Goal: Navigation & Orientation: Find specific page/section

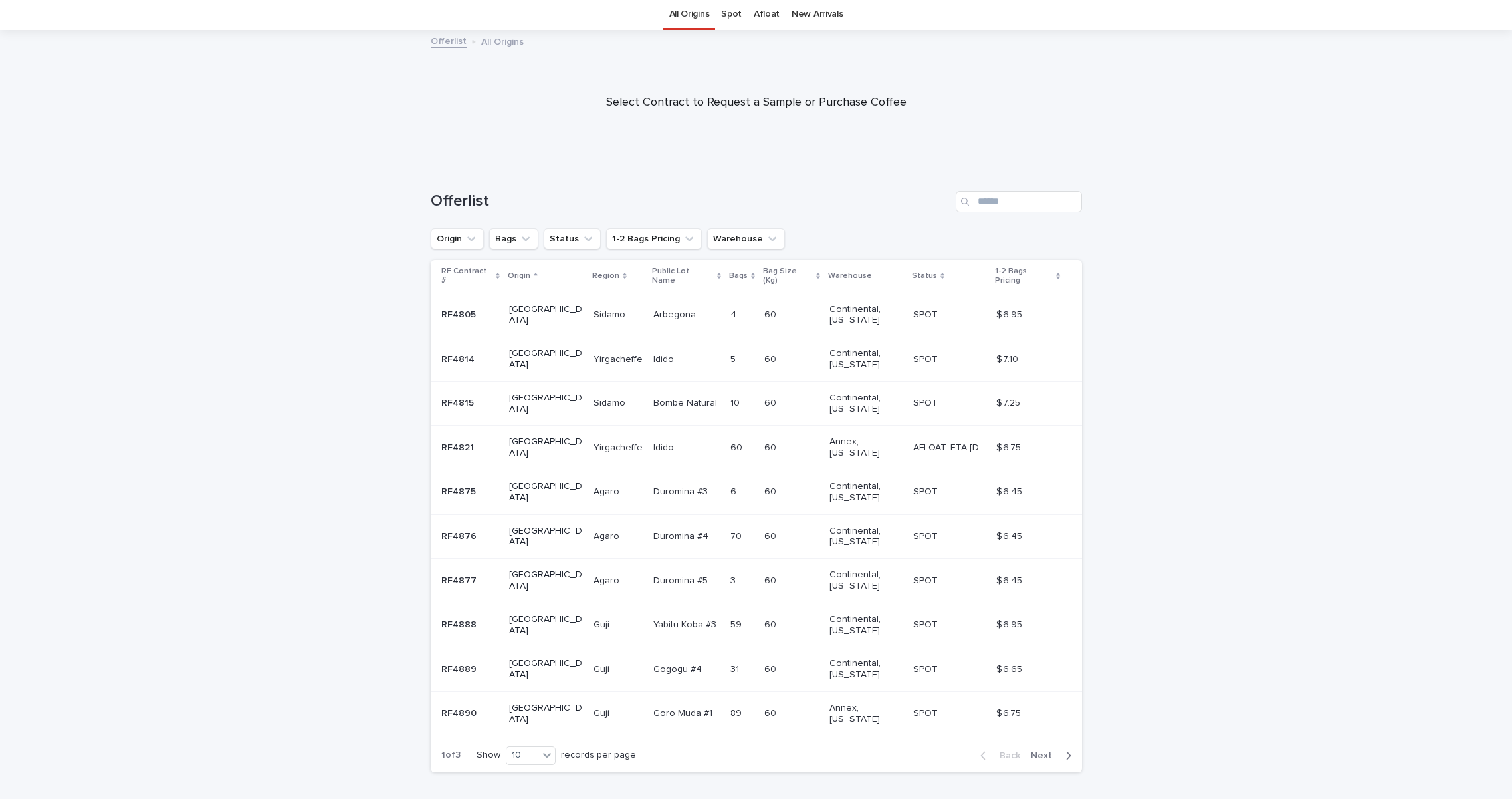
scroll to position [63, 0]
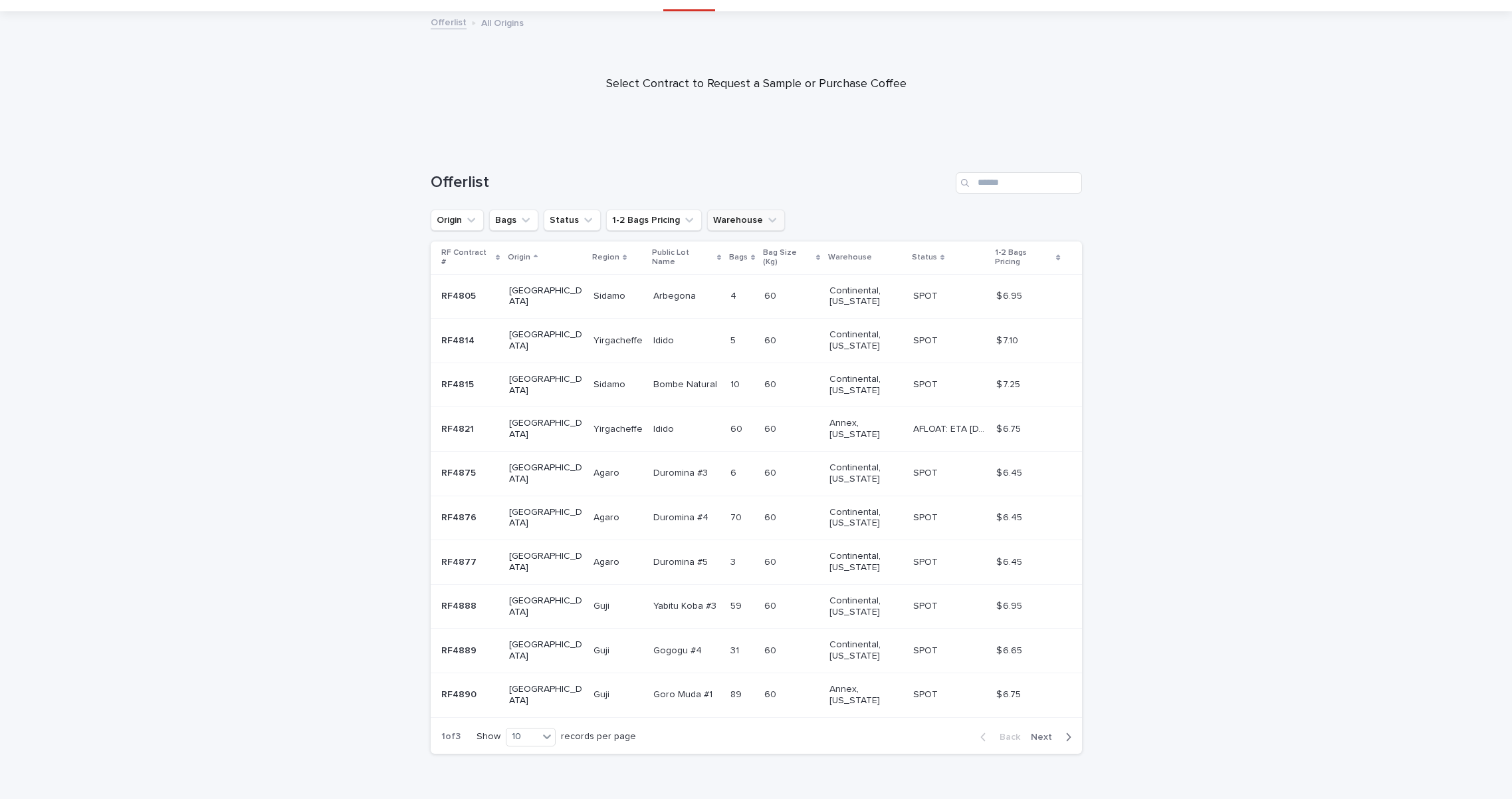
click at [737, 216] on button "Warehouse" at bounding box center [747, 220] width 78 height 21
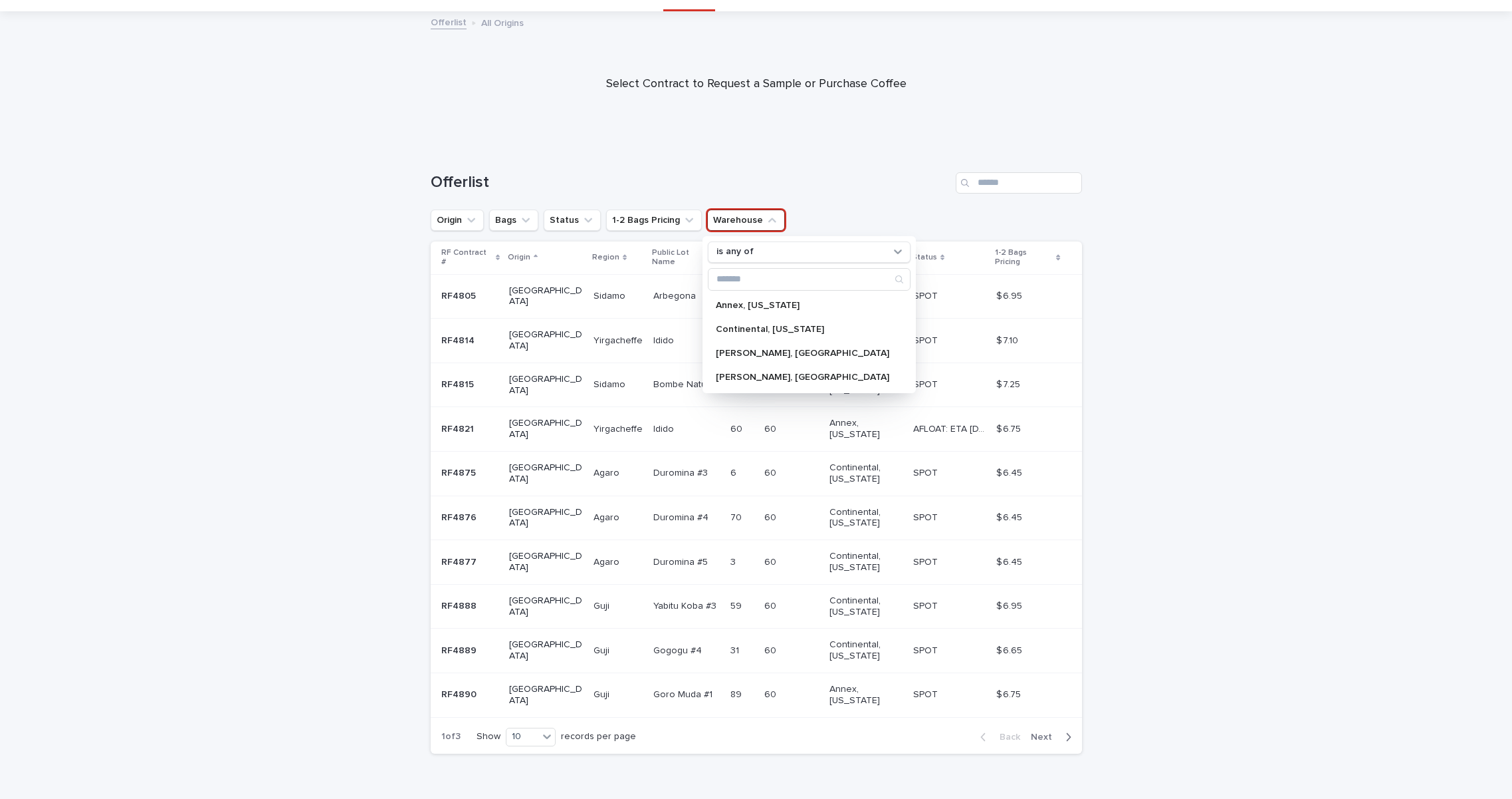
click at [800, 172] on div "Offerlist" at bounding box center [756, 183] width 651 height 21
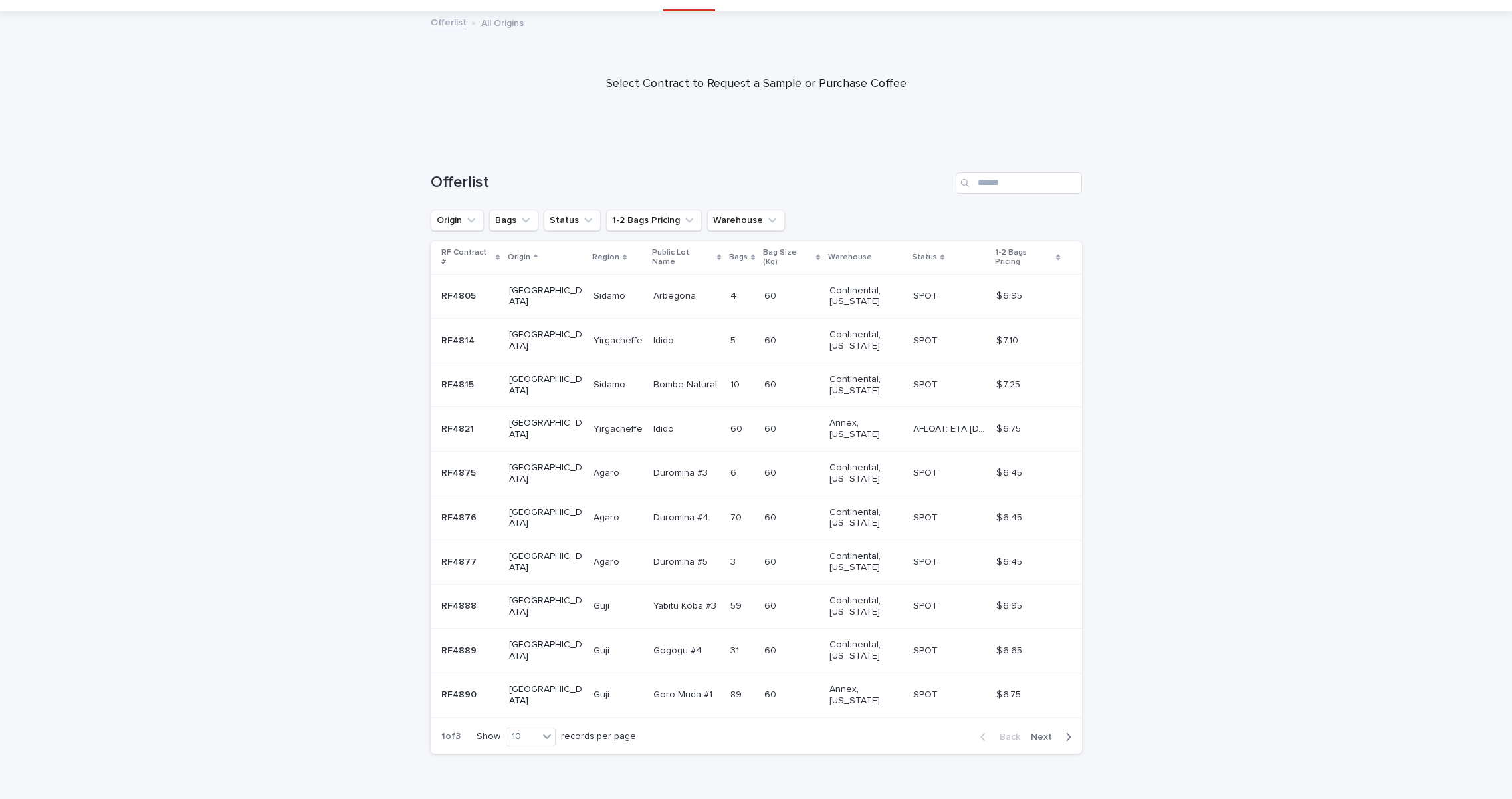
click at [1046, 732] on span "Next" at bounding box center [1046, 736] width 29 height 9
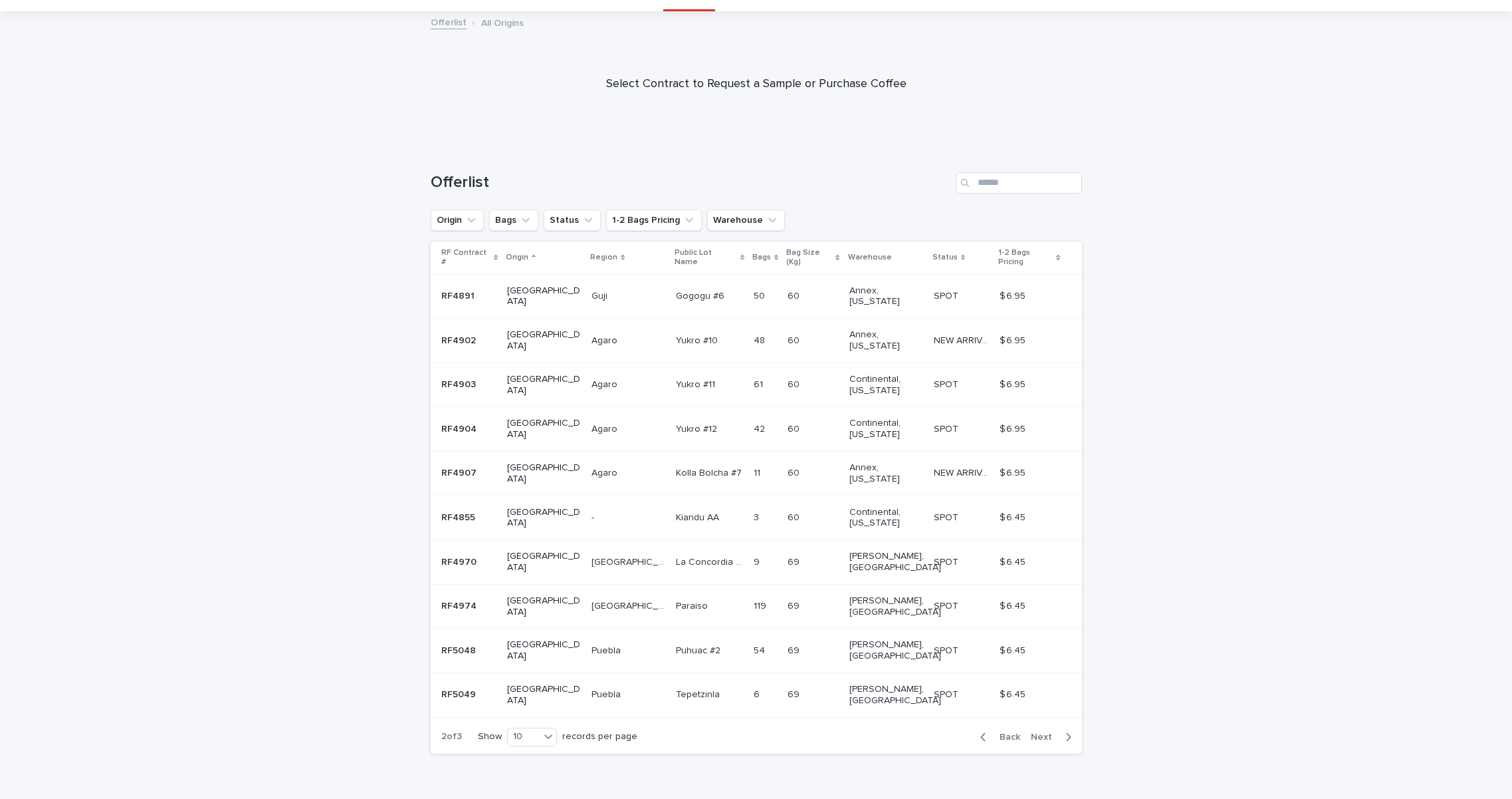
scroll to position [7, 0]
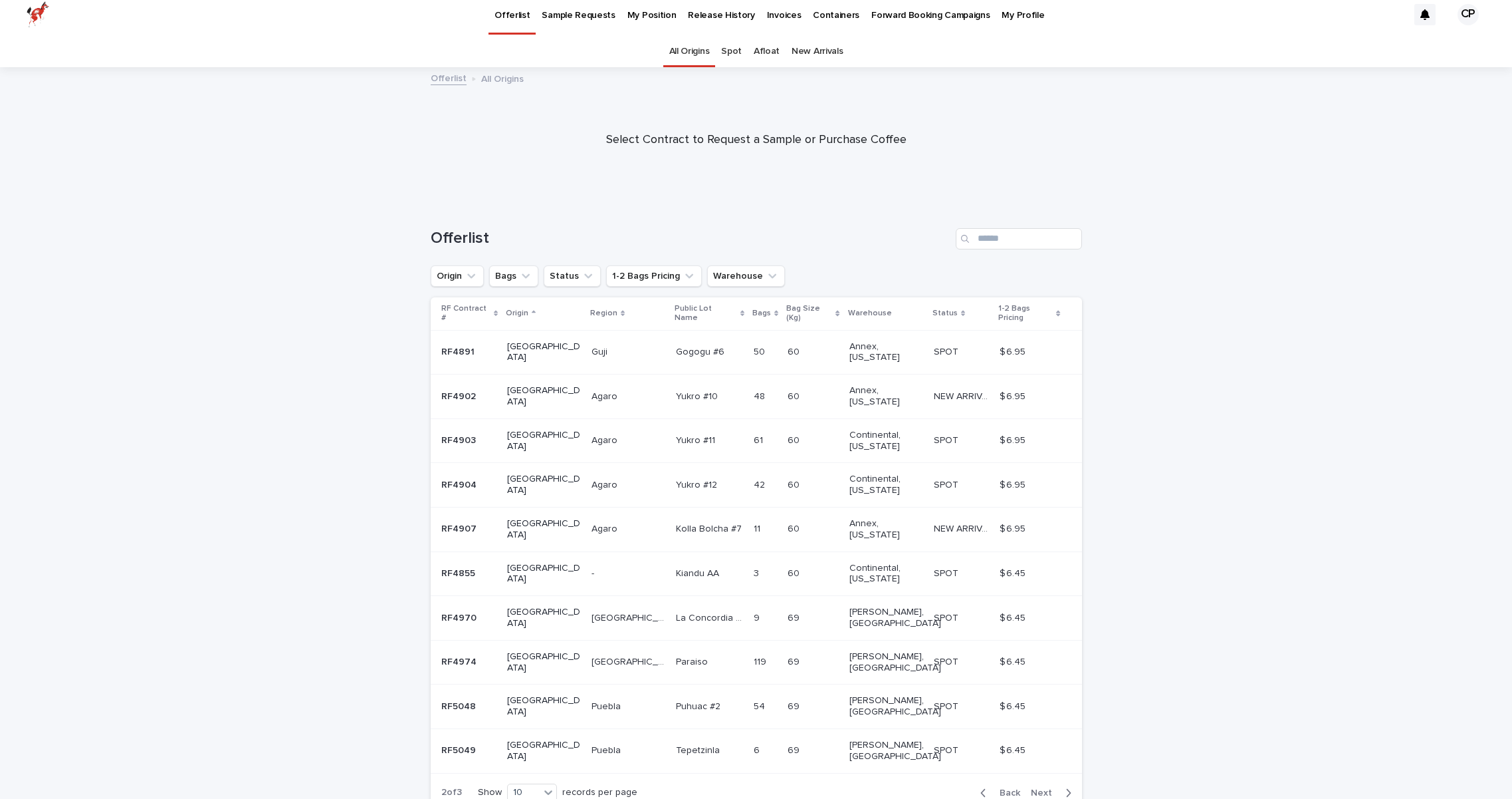
click at [1046, 788] on span "Next" at bounding box center [1046, 792] width 29 height 9
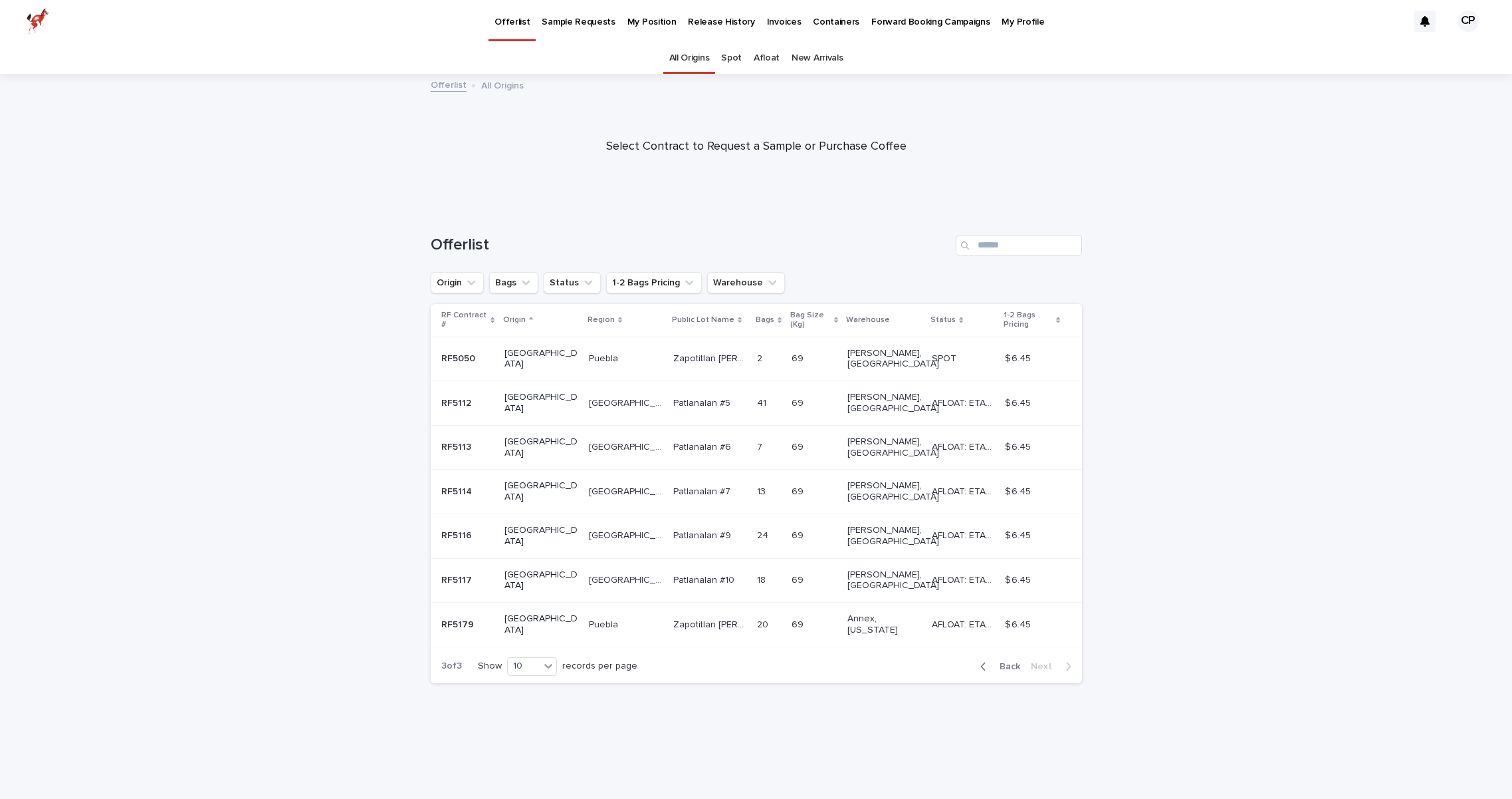
click at [673, 439] on p "Patlanalan #6" at bounding box center [704, 445] width 60 height 14
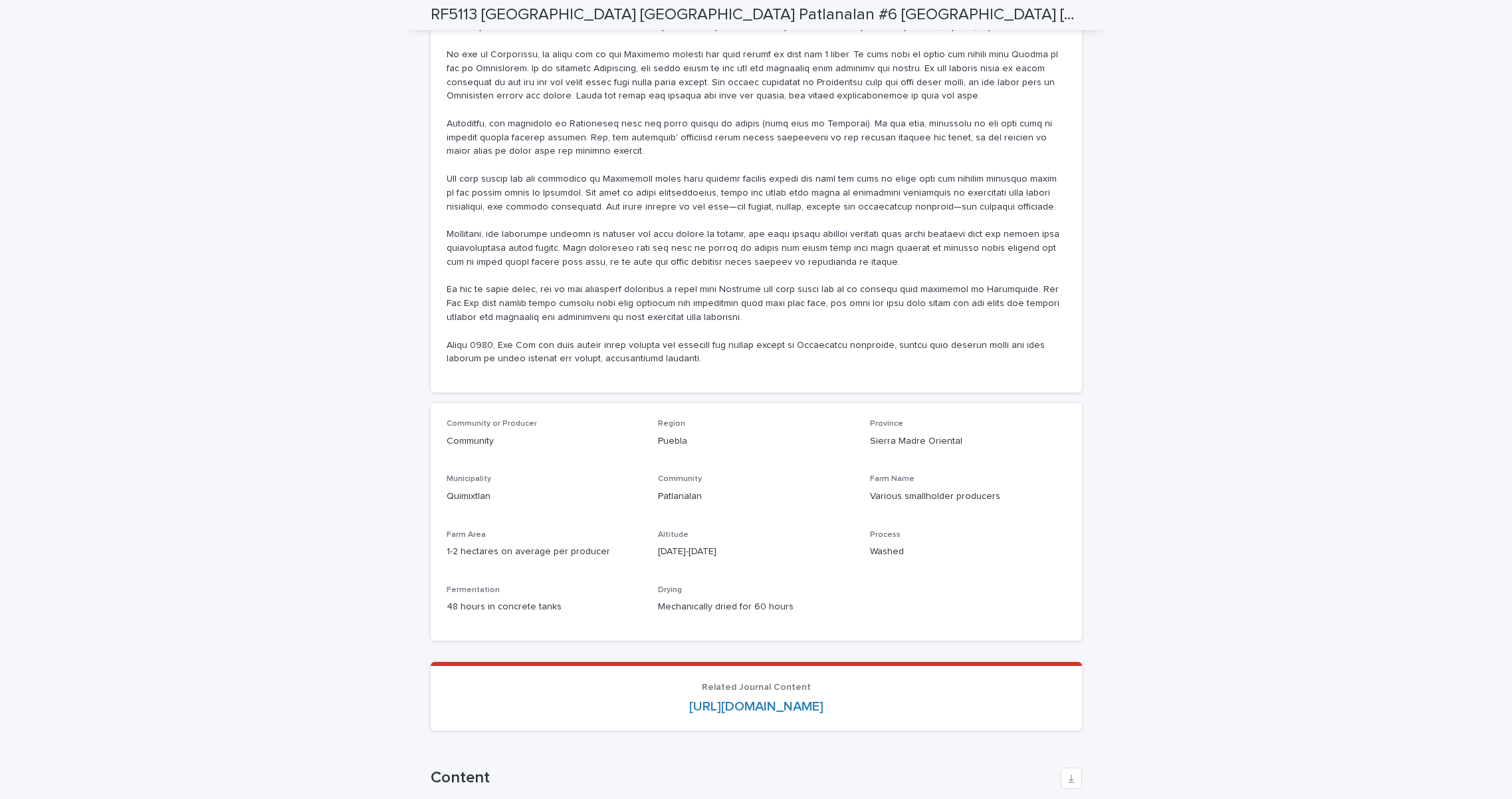
scroll to position [894, 0]
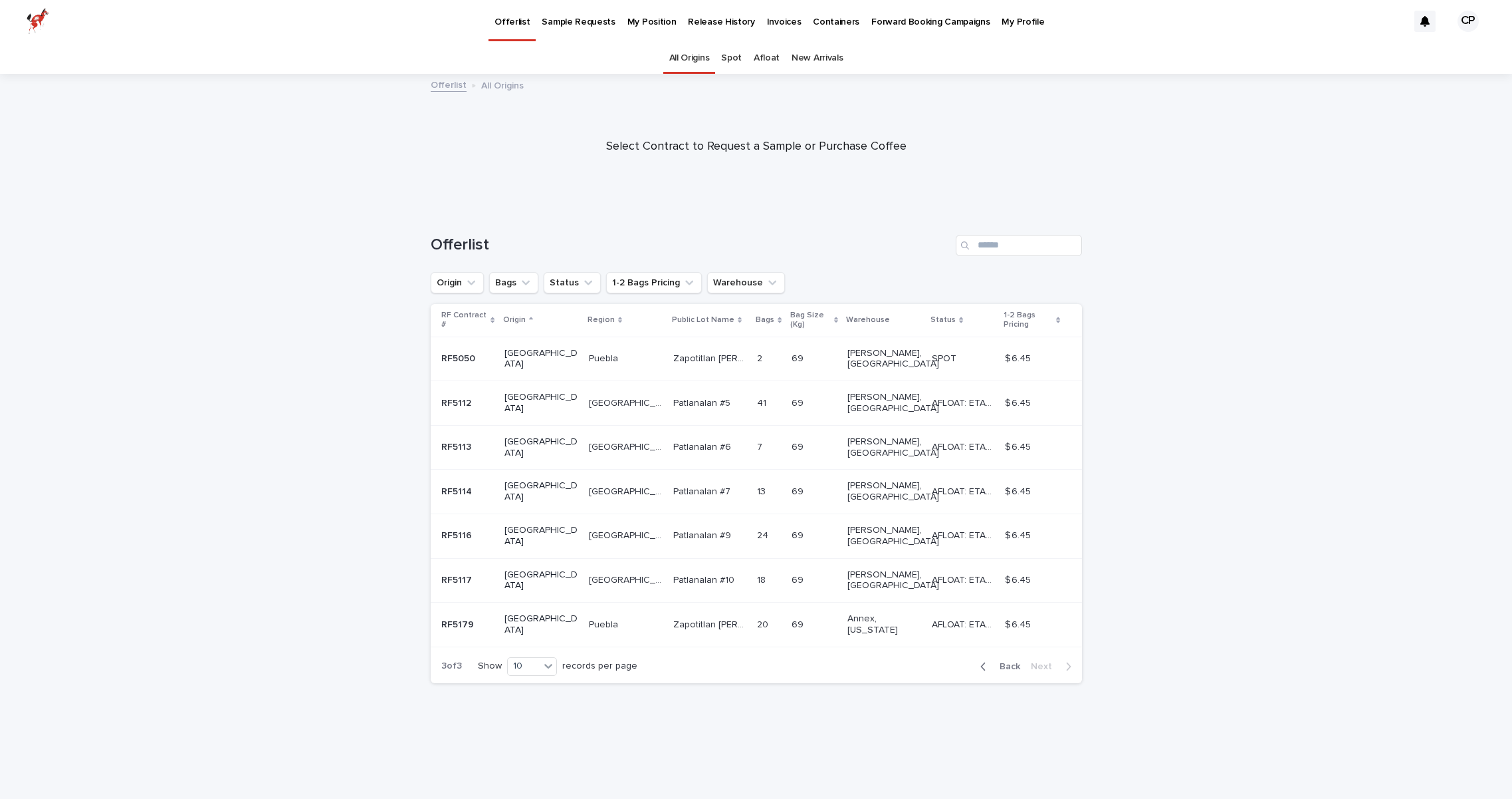
click at [590, 572] on p "[GEOGRAPHIC_DATA]" at bounding box center [627, 579] width 76 height 14
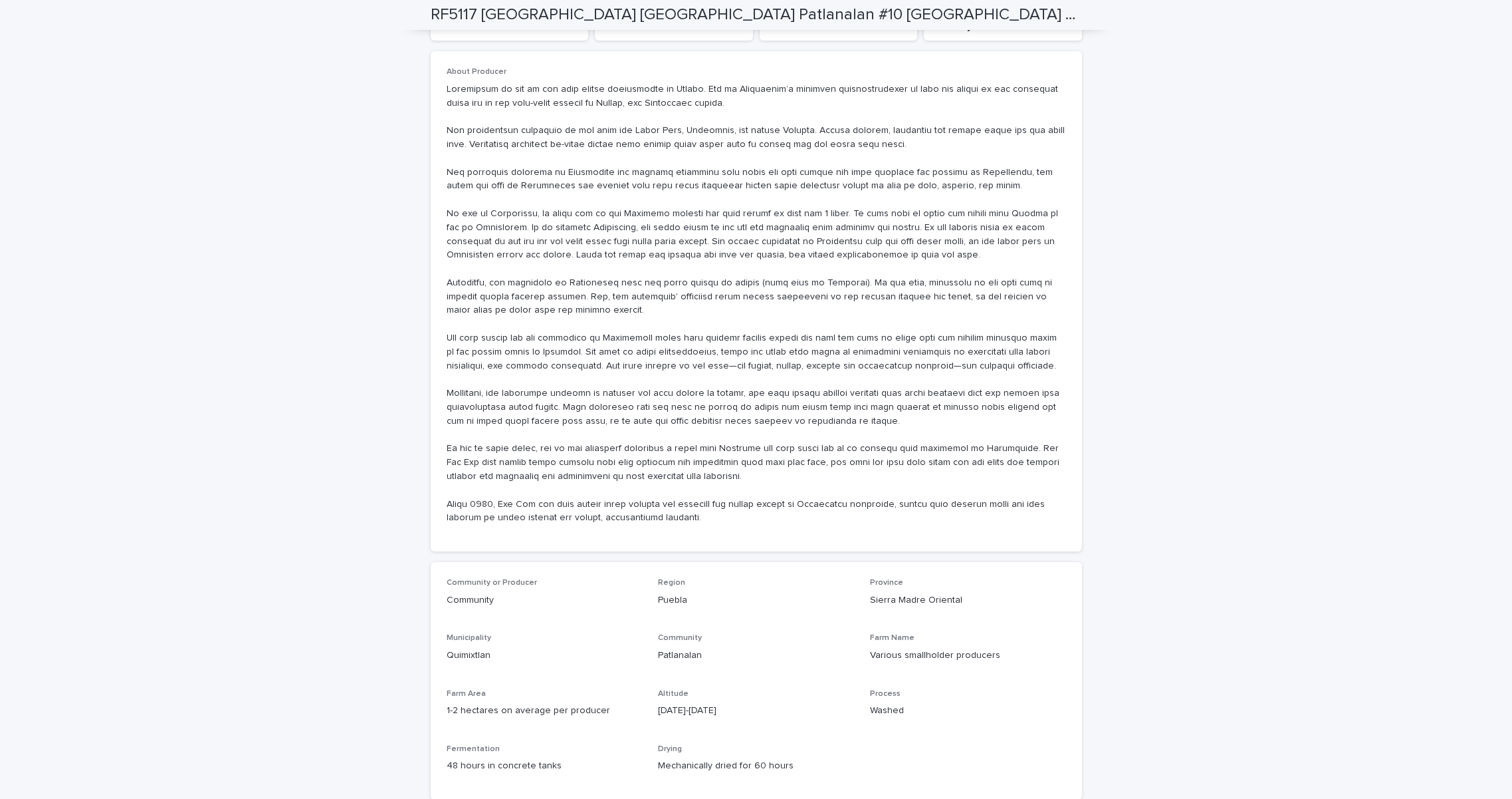
scroll to position [749, 0]
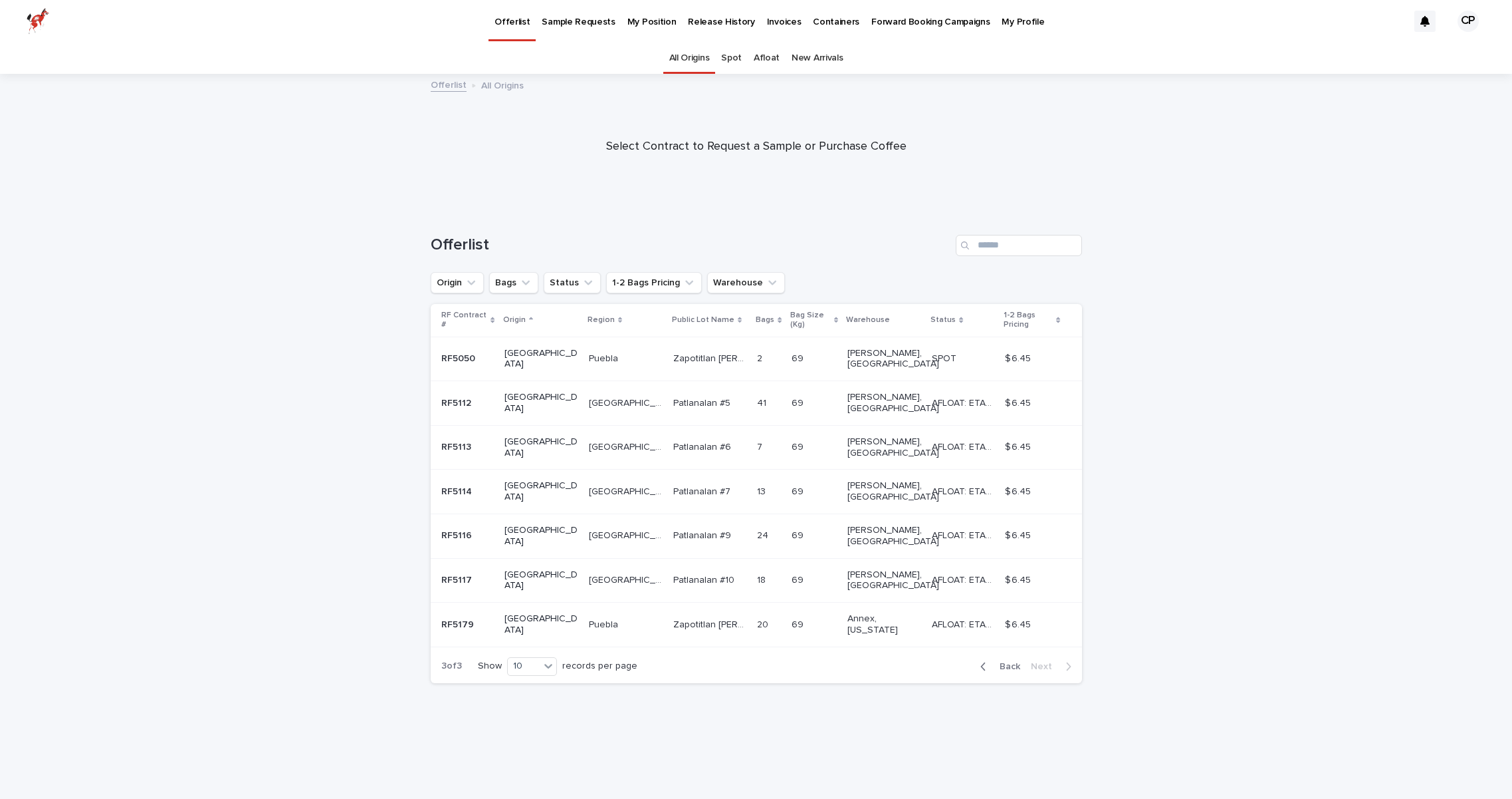
click at [673, 439] on p "Patlanalan #6" at bounding box center [704, 445] width 60 height 14
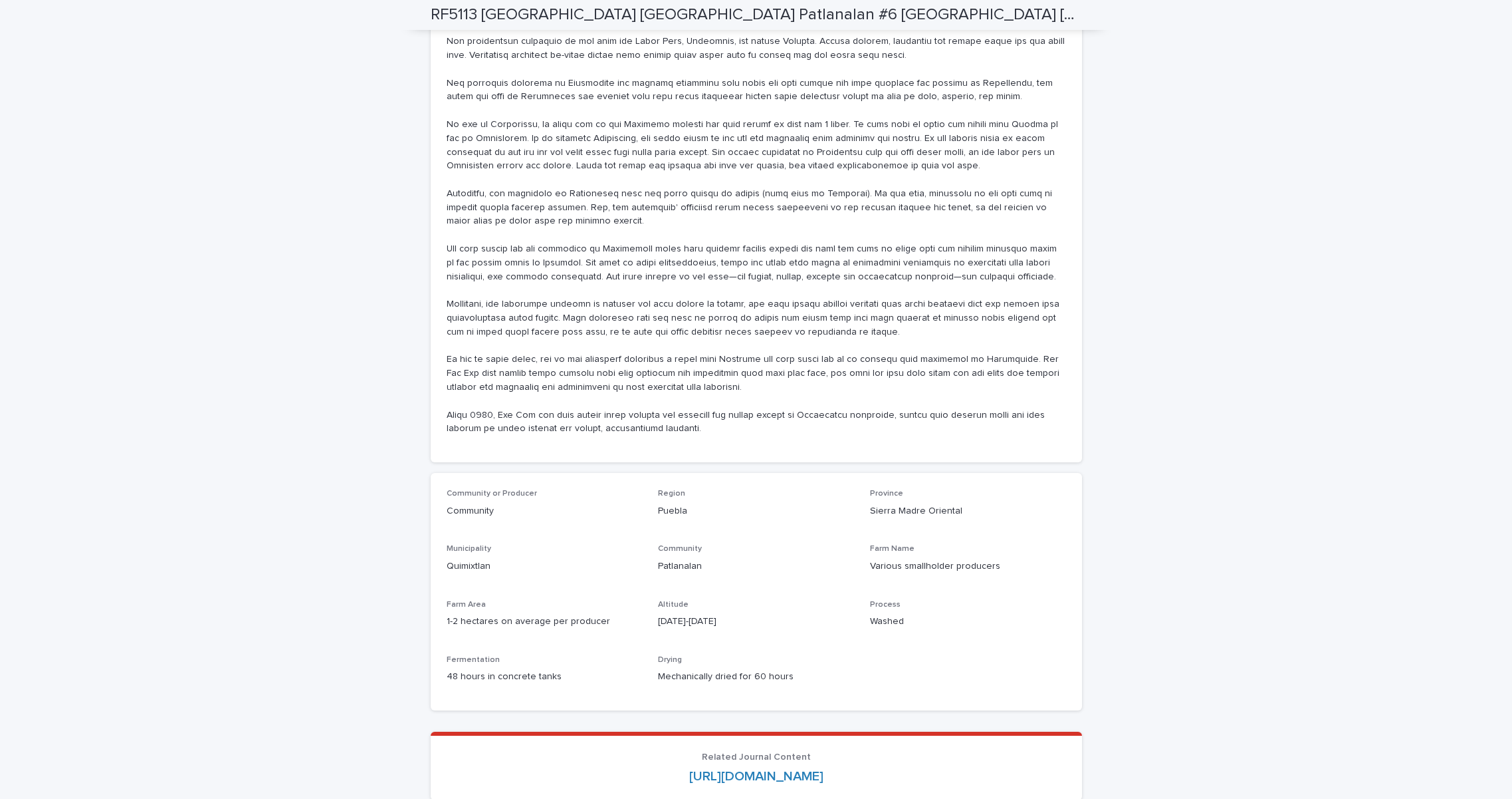
scroll to position [857, 0]
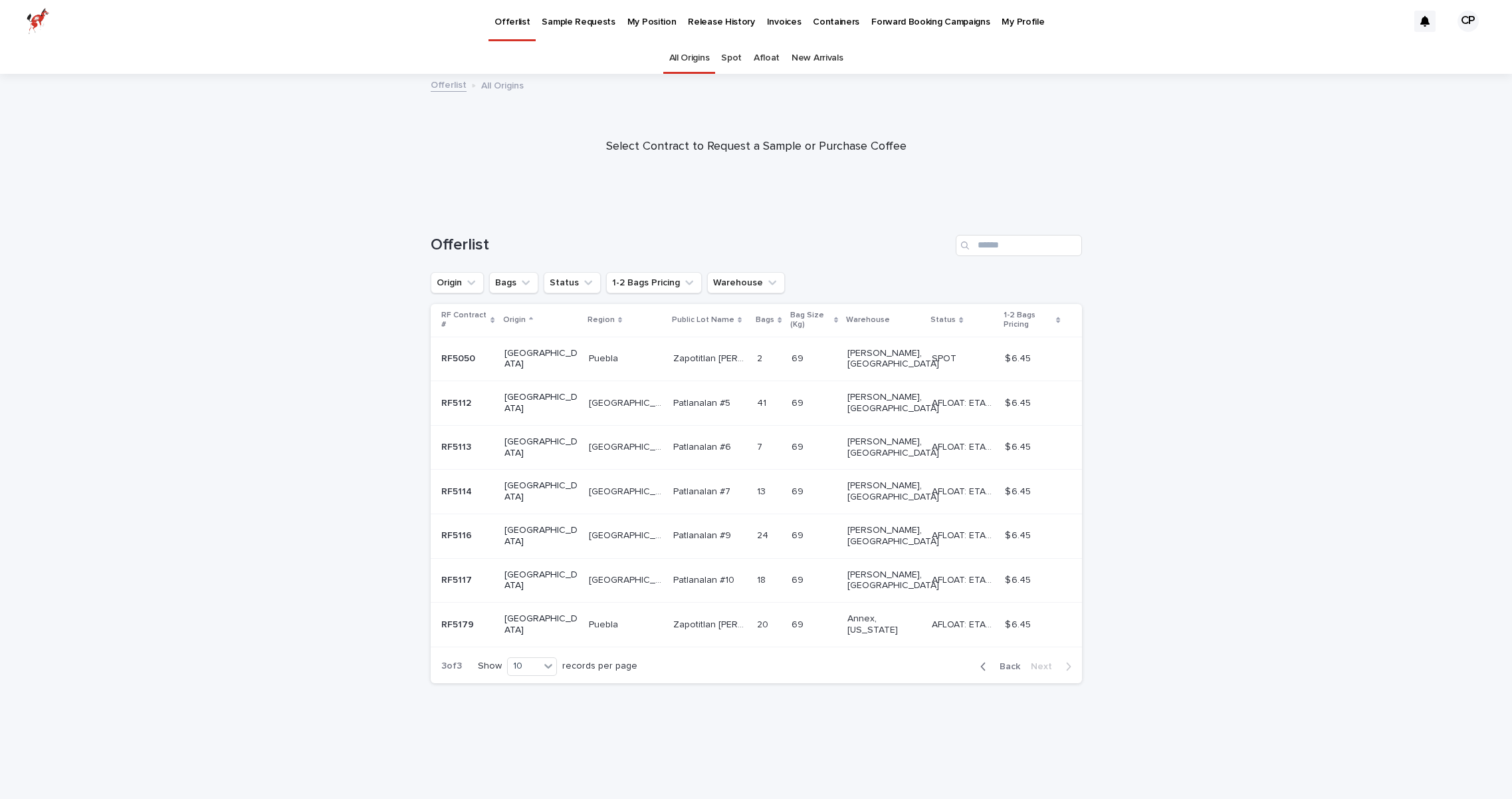
click at [815, 24] on p "Containers" at bounding box center [836, 14] width 46 height 28
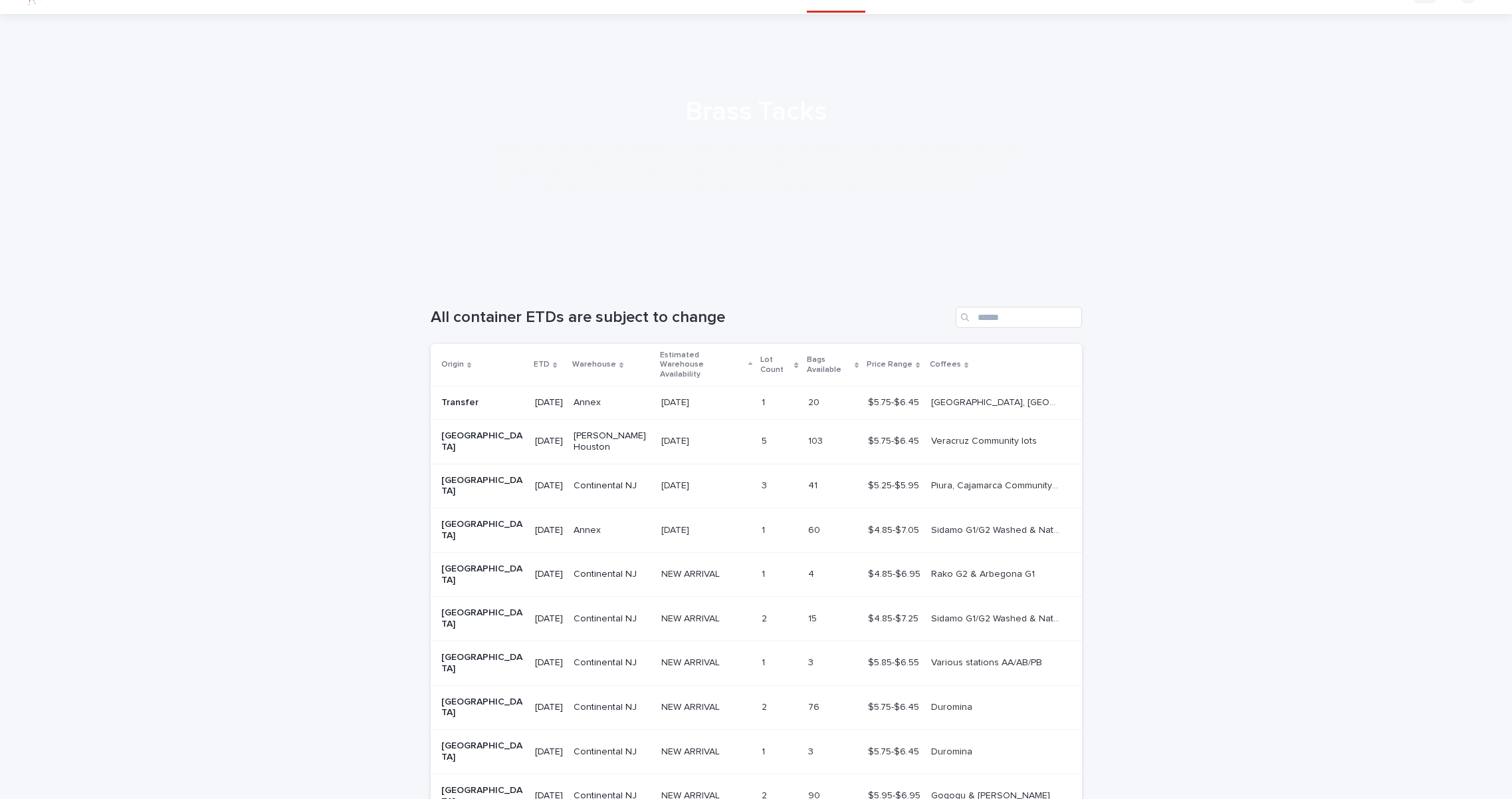
scroll to position [63, 0]
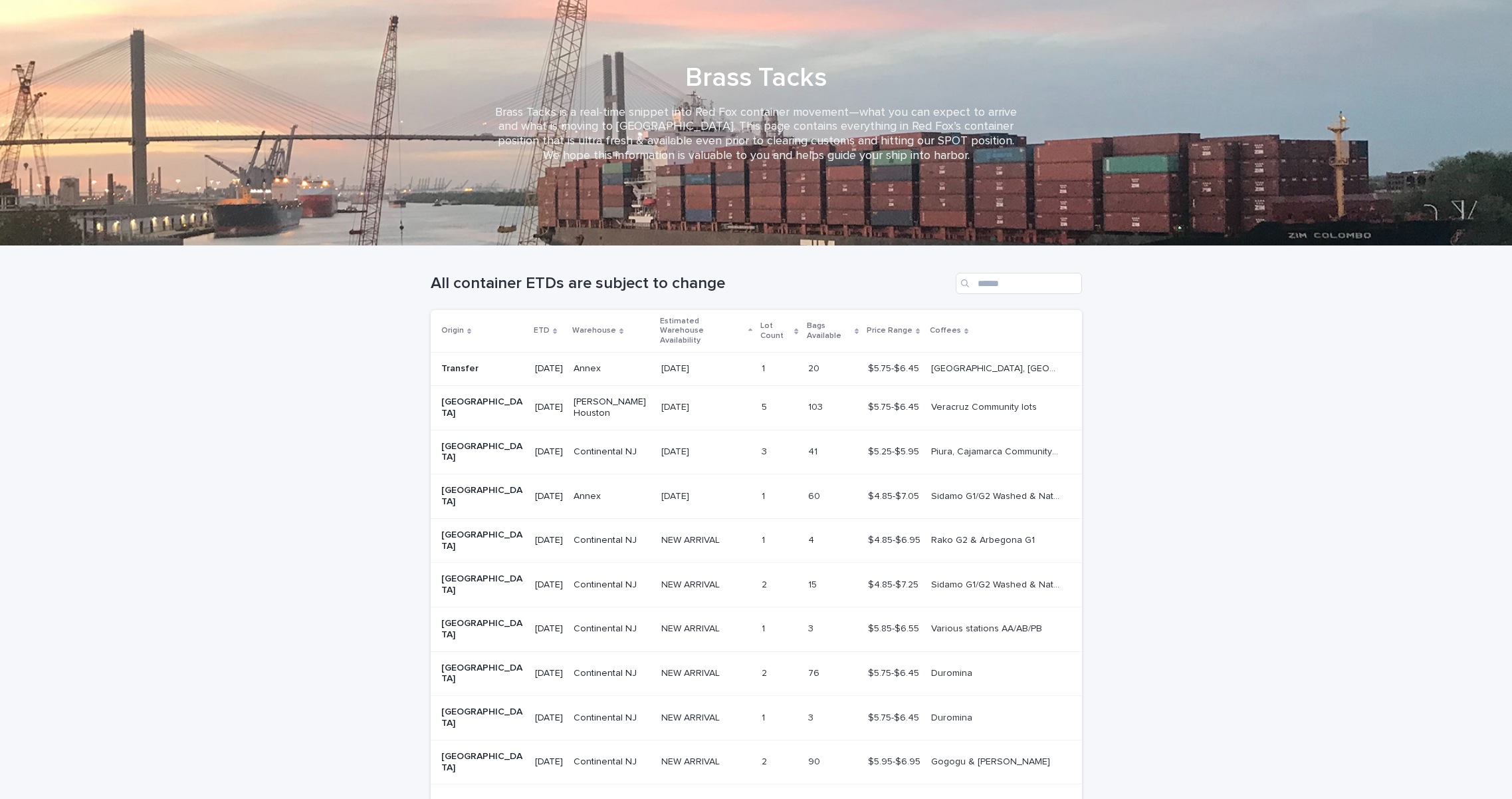
click at [1038, 798] on span "Next" at bounding box center [1046, 803] width 29 height 9
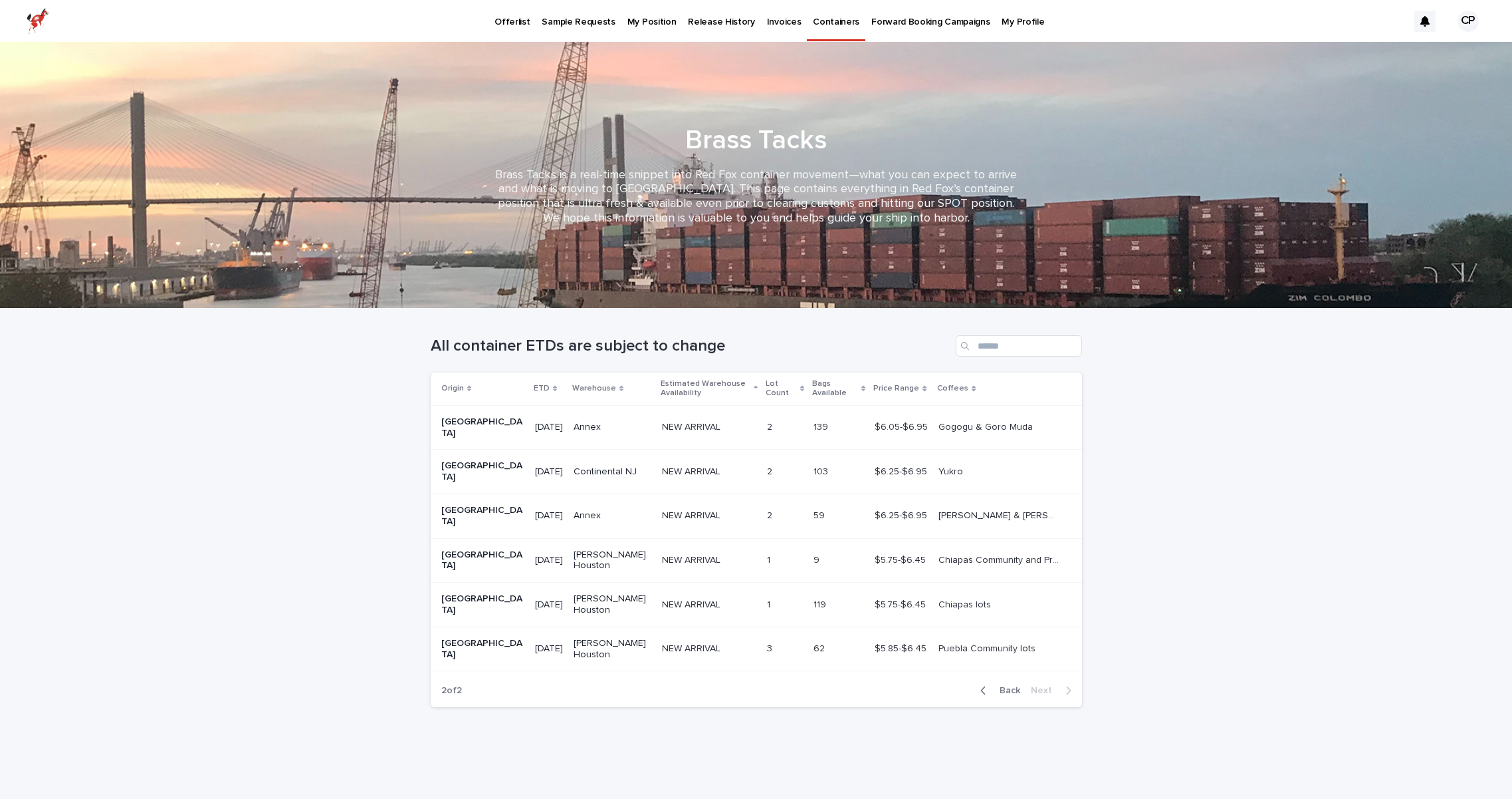
click at [1017, 686] on span "Back" at bounding box center [1005, 690] width 28 height 9
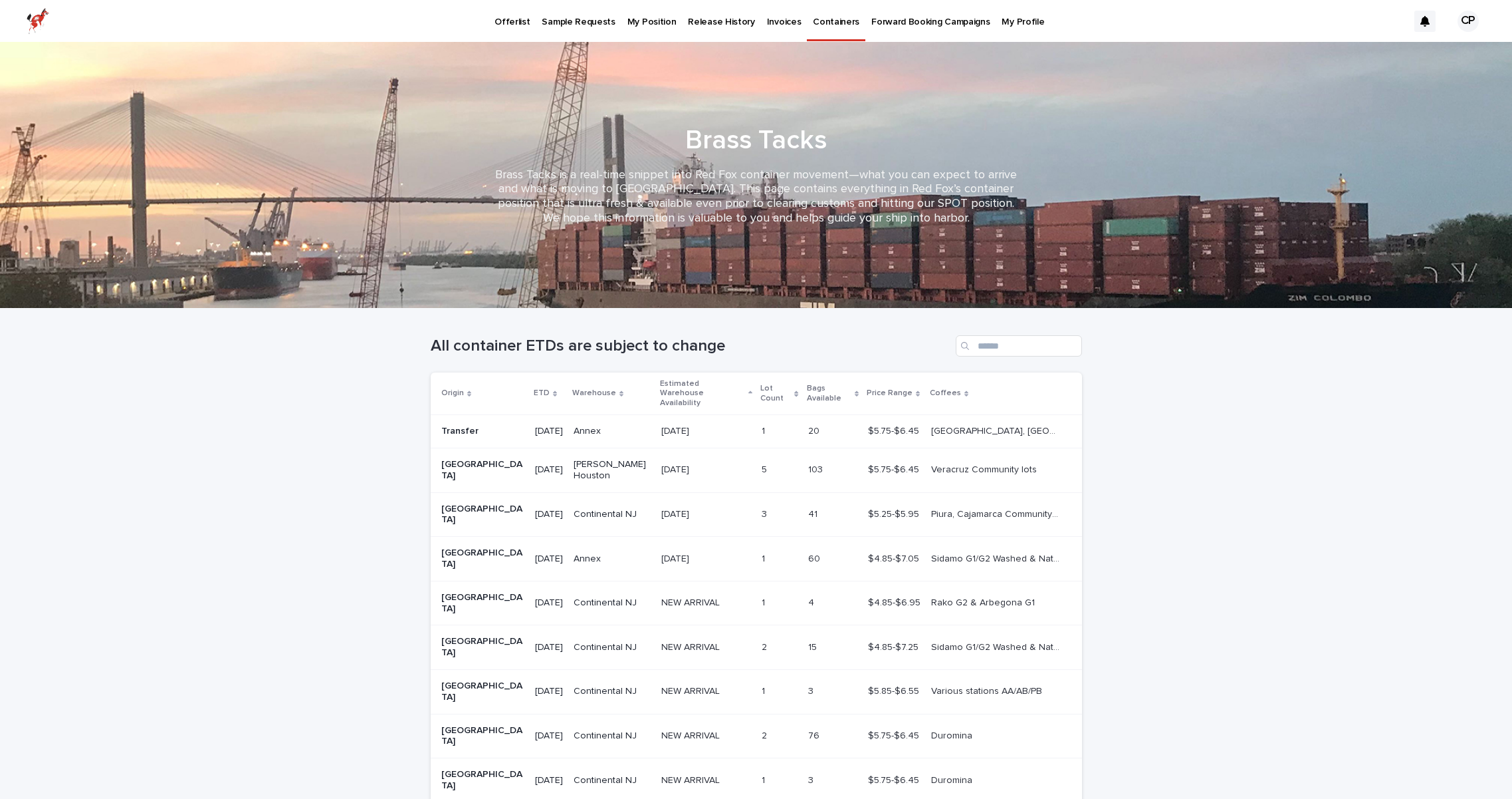
click at [661, 506] on p "[DATE]" at bounding box center [677, 513] width 31 height 14
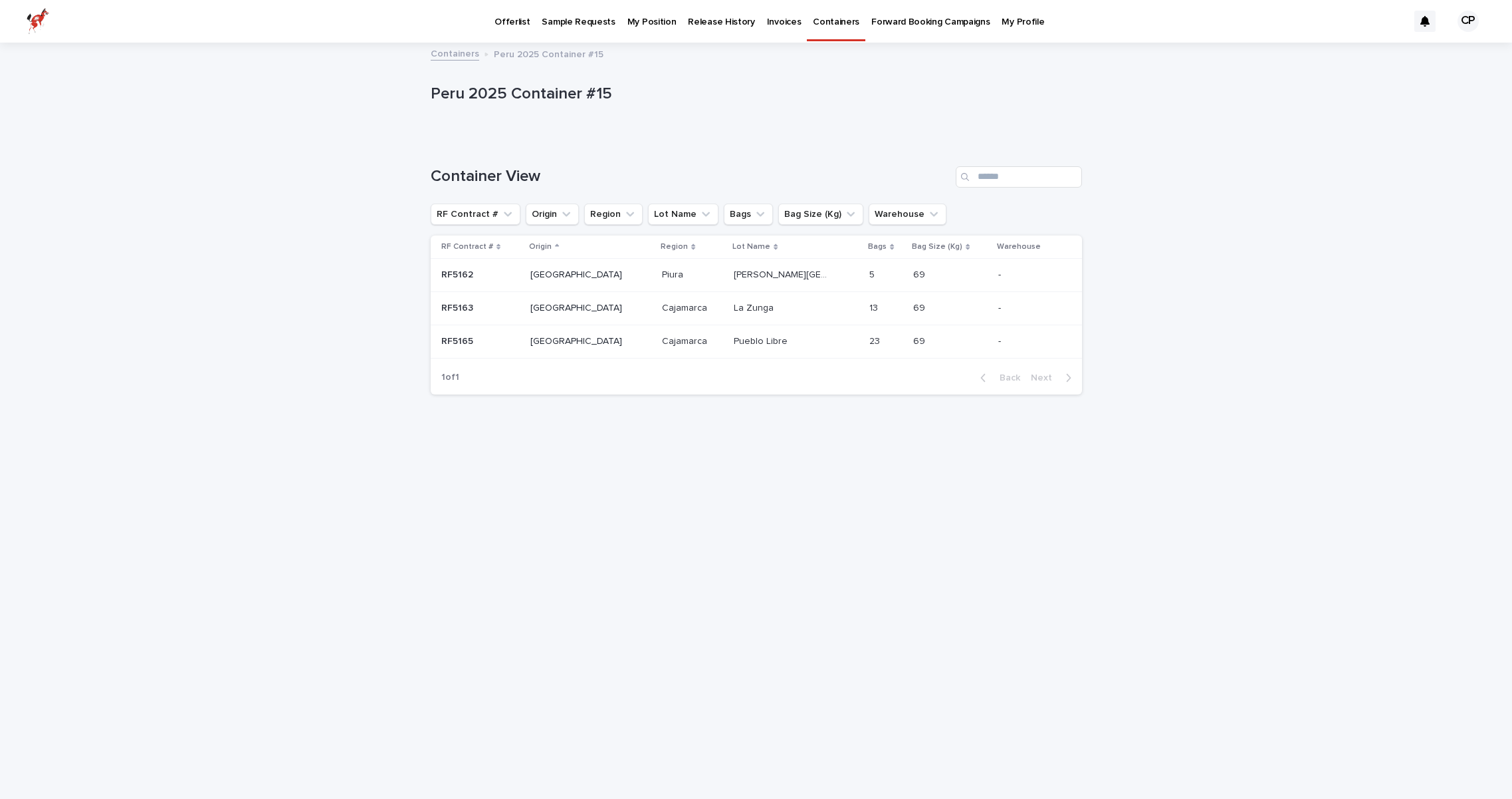
click at [737, 277] on p "[PERSON_NAME][GEOGRAPHIC_DATA]" at bounding box center [782, 273] width 98 height 14
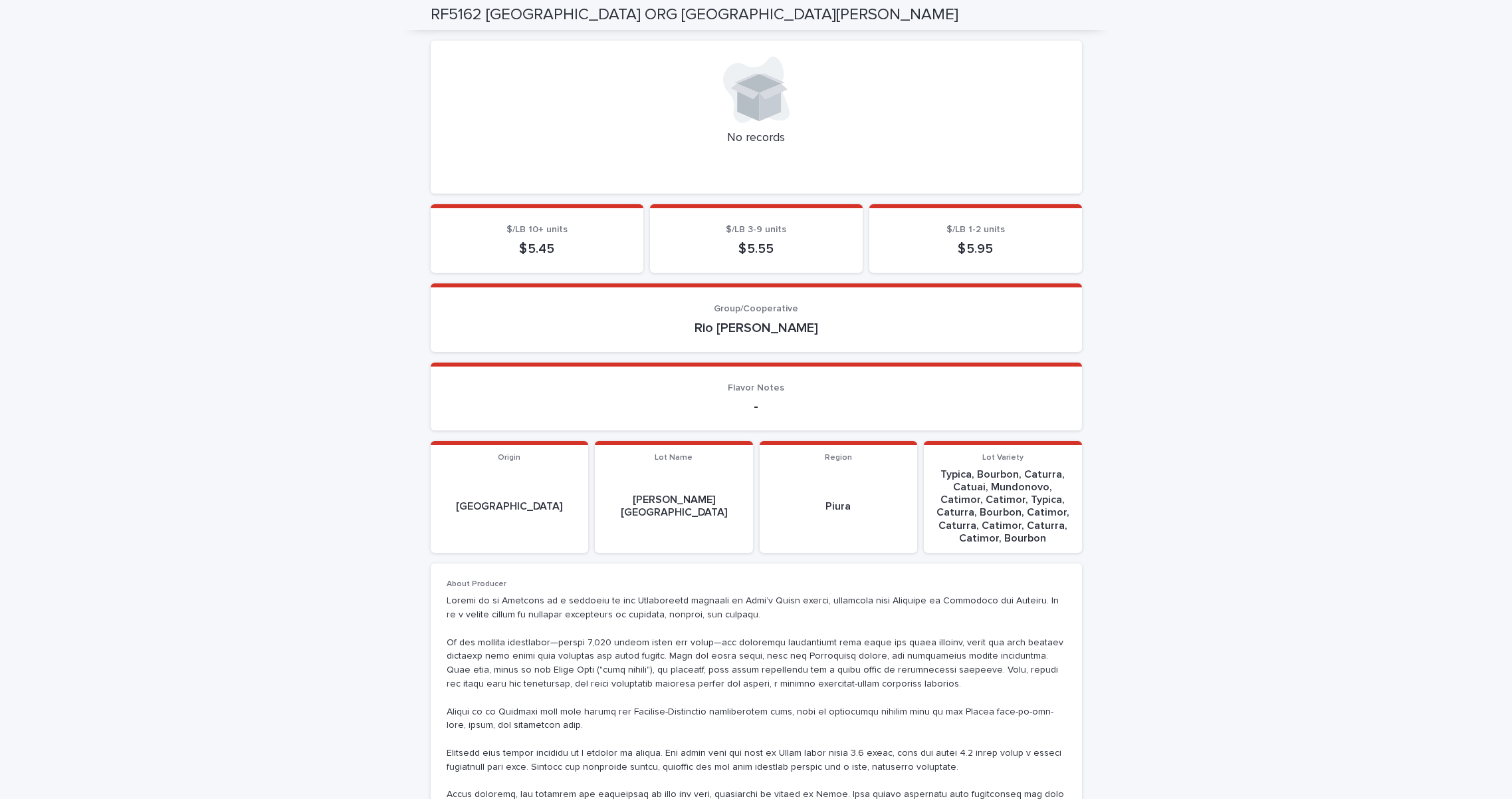
scroll to position [238, 0]
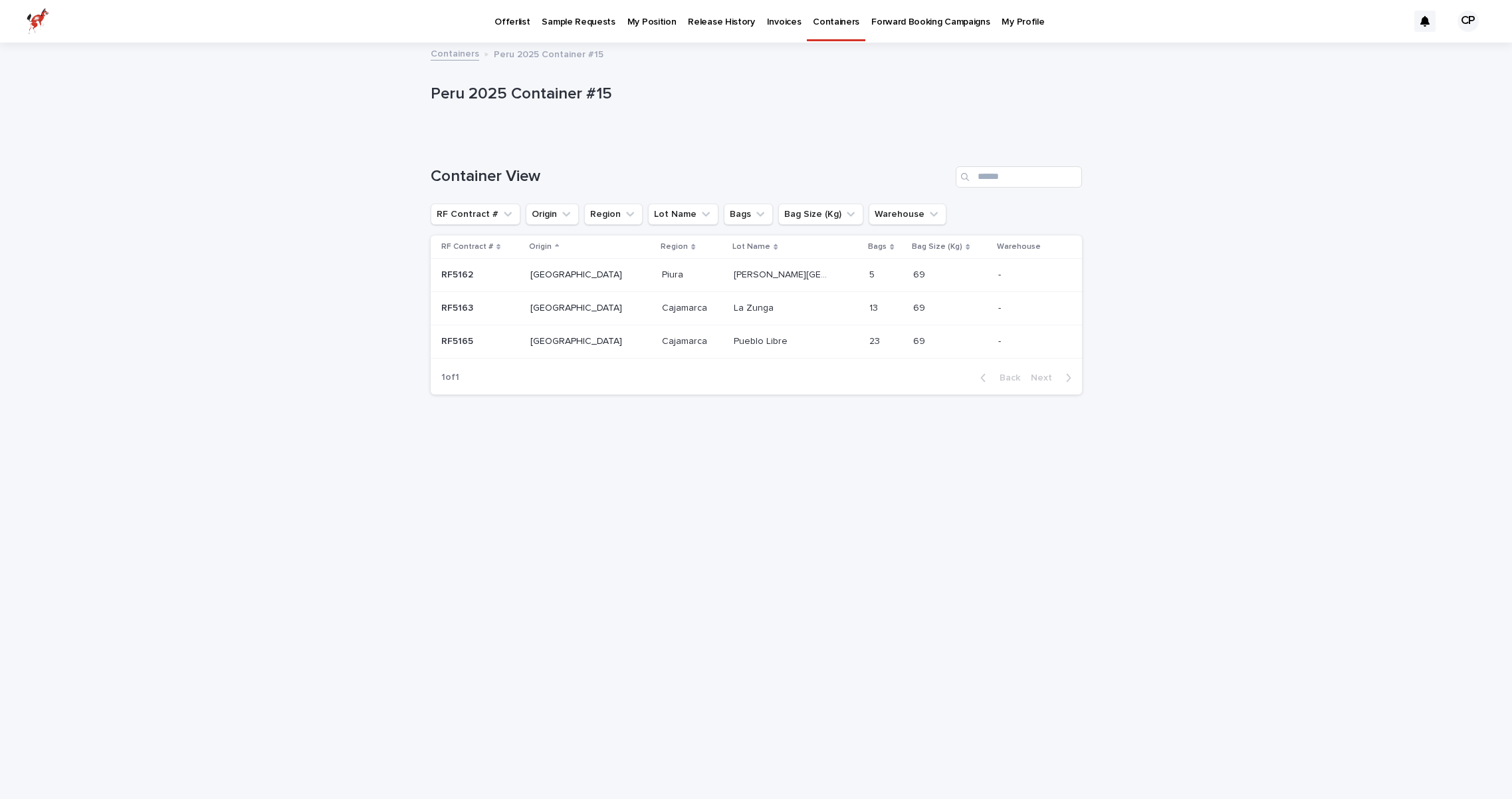
click at [734, 307] on p "La Zunga" at bounding box center [755, 307] width 42 height 14
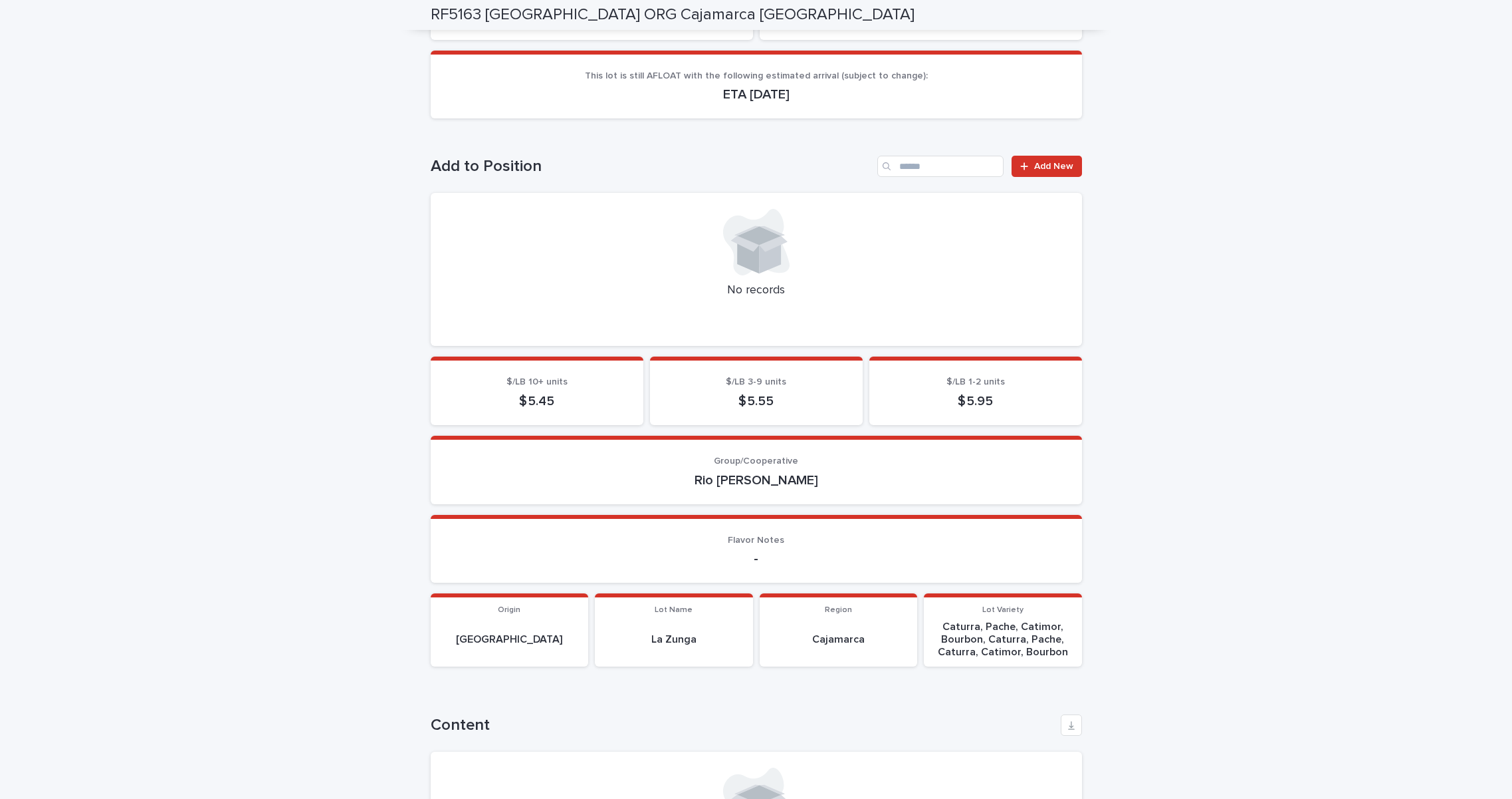
scroll to position [382, 0]
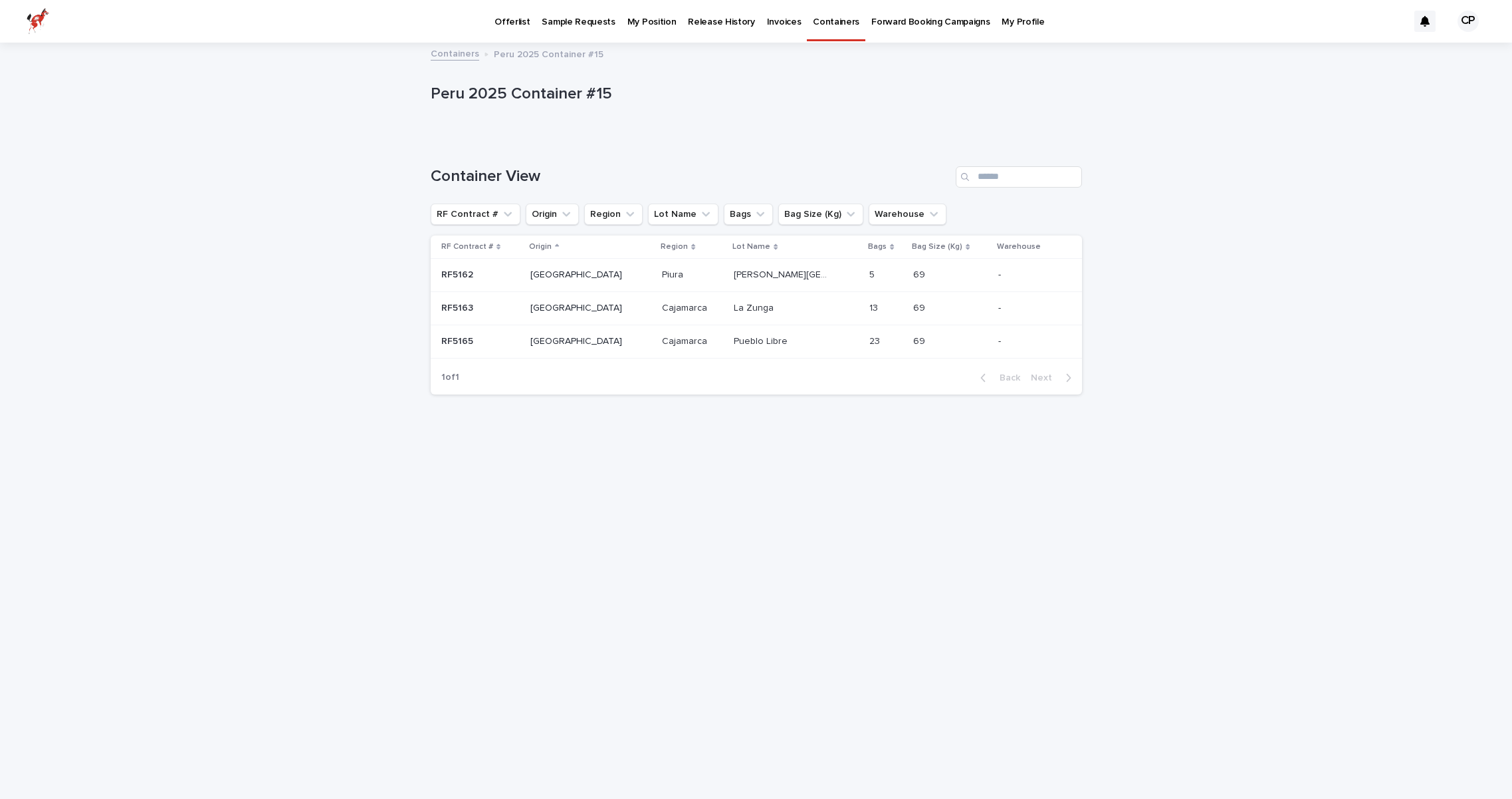
click at [525, 22] on p "Offerlist" at bounding box center [512, 14] width 35 height 28
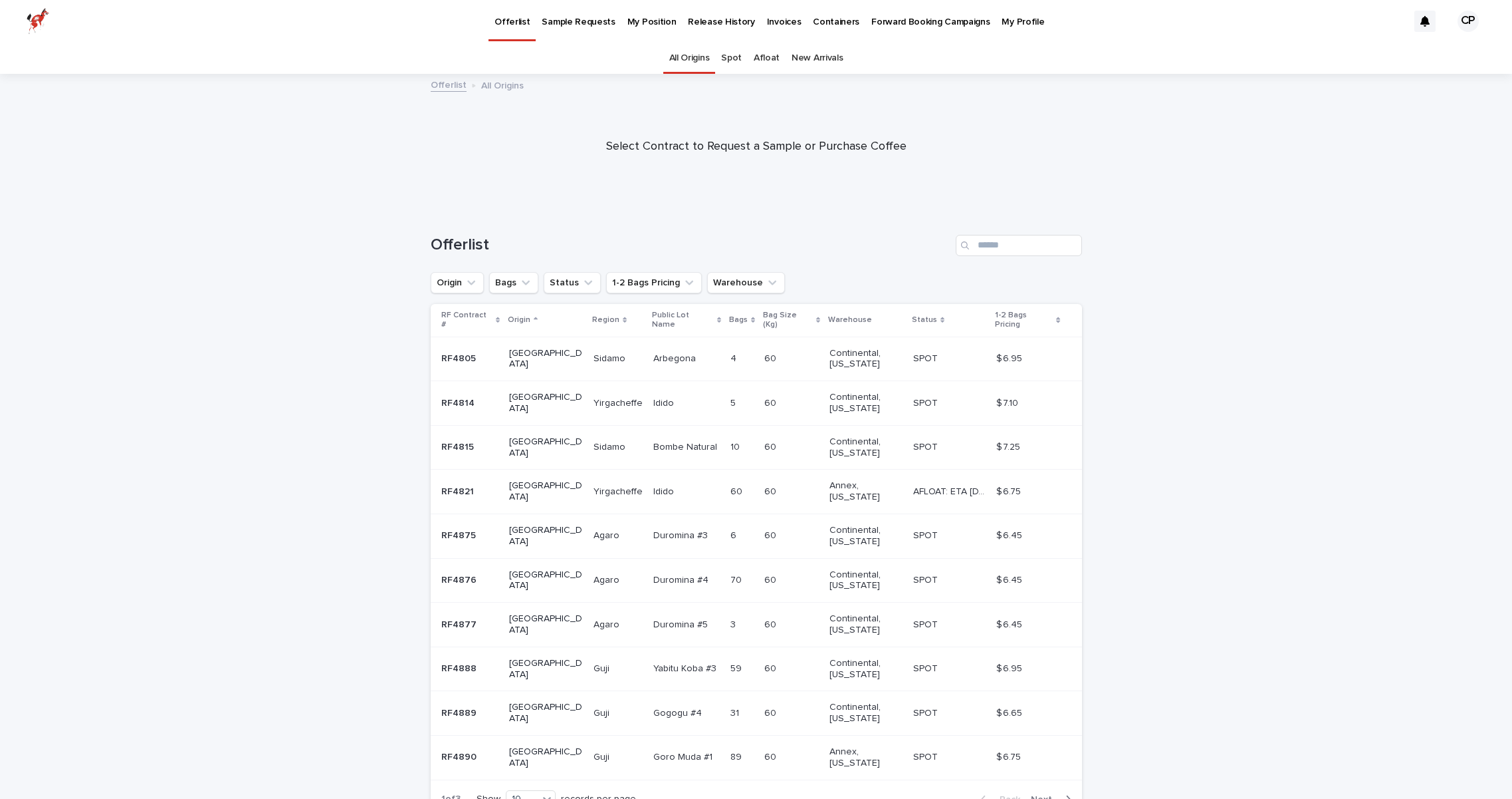
click at [567, 25] on p "Sample Requests" at bounding box center [578, 14] width 73 height 28
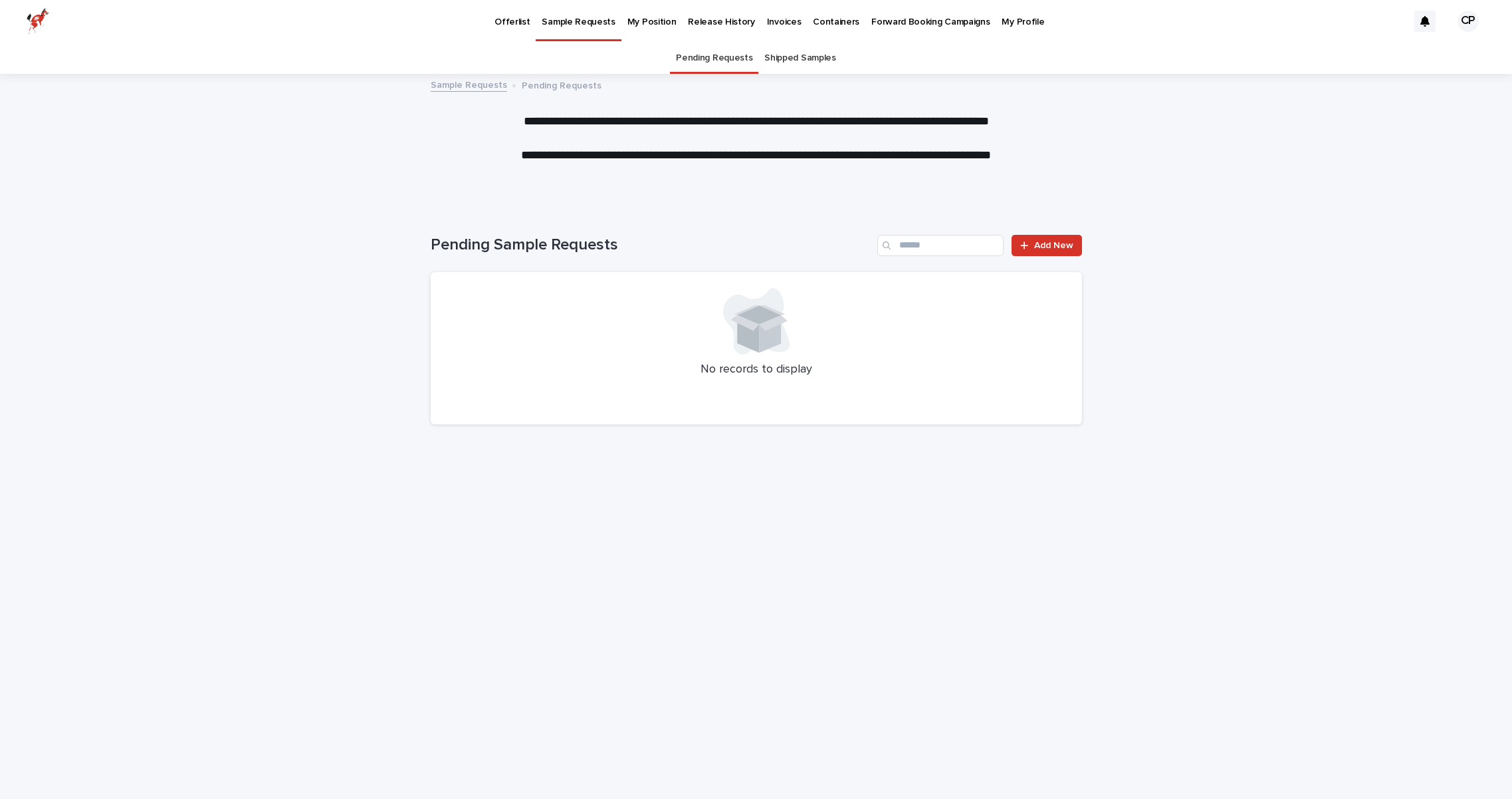
click at [787, 56] on link "Shipped Samples" at bounding box center [800, 58] width 71 height 31
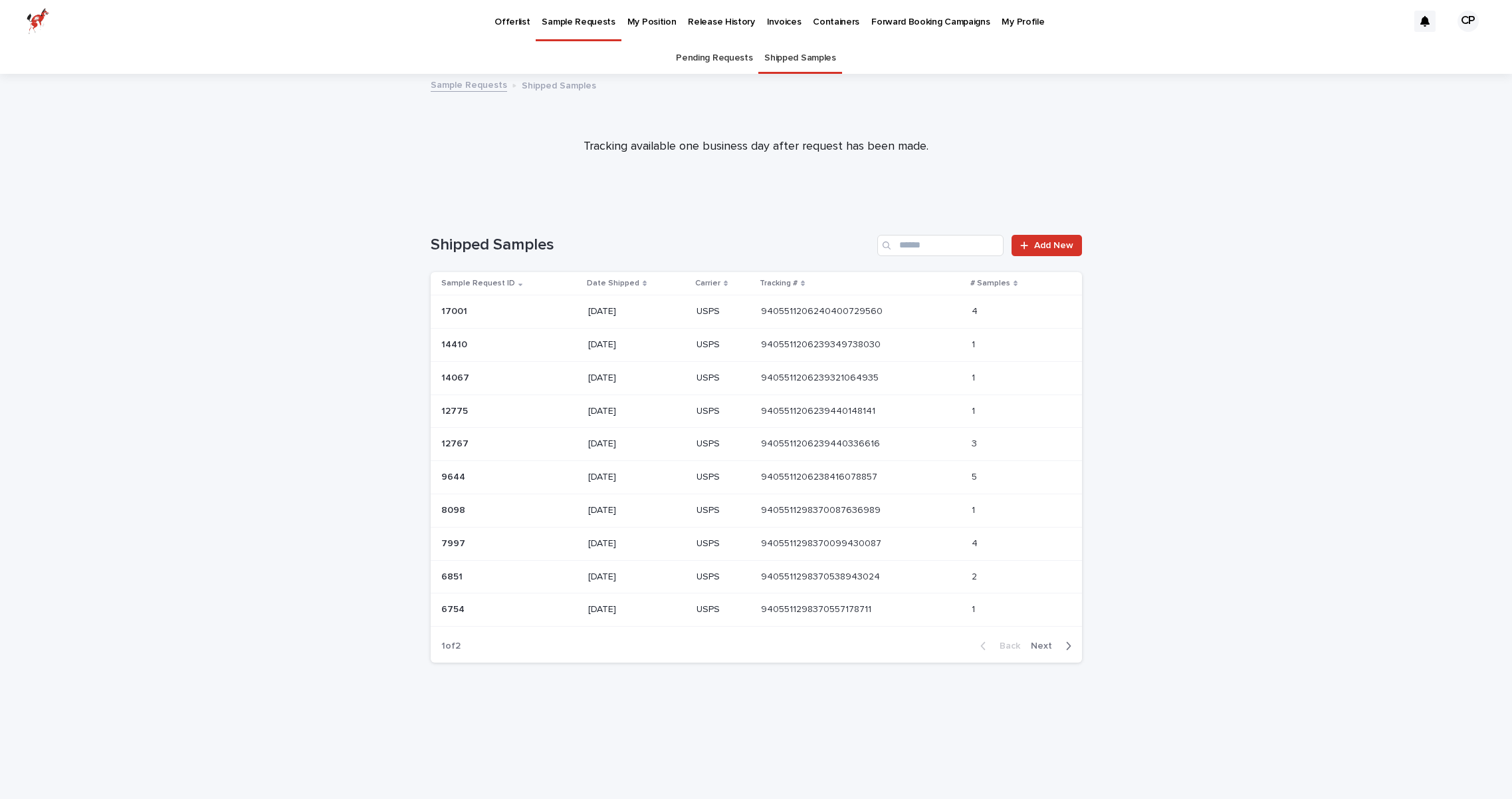
click at [631, 17] on p "My Position" at bounding box center [652, 14] width 49 height 28
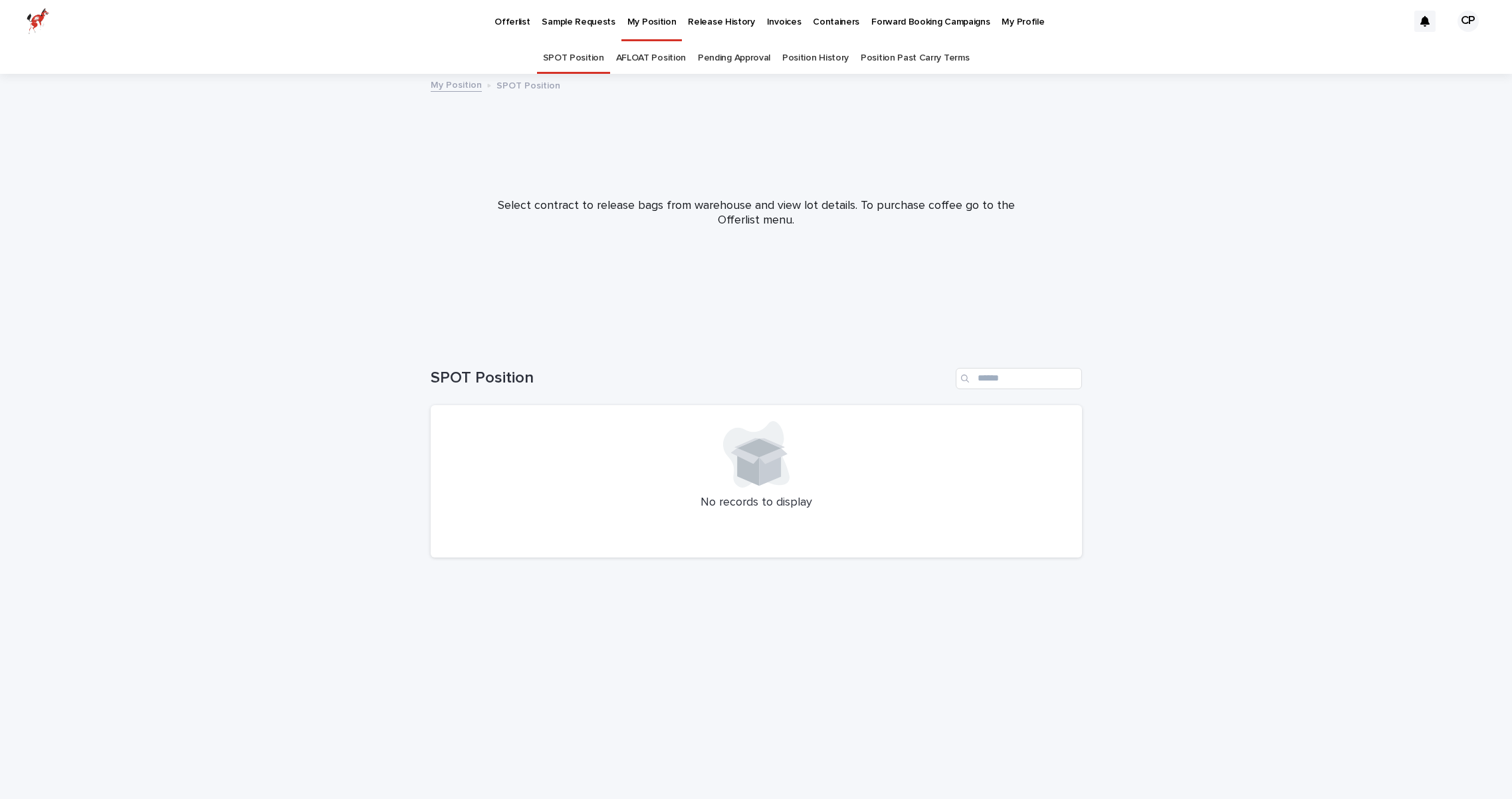
click at [671, 59] on link "AFLOAT Position" at bounding box center [651, 58] width 70 height 31
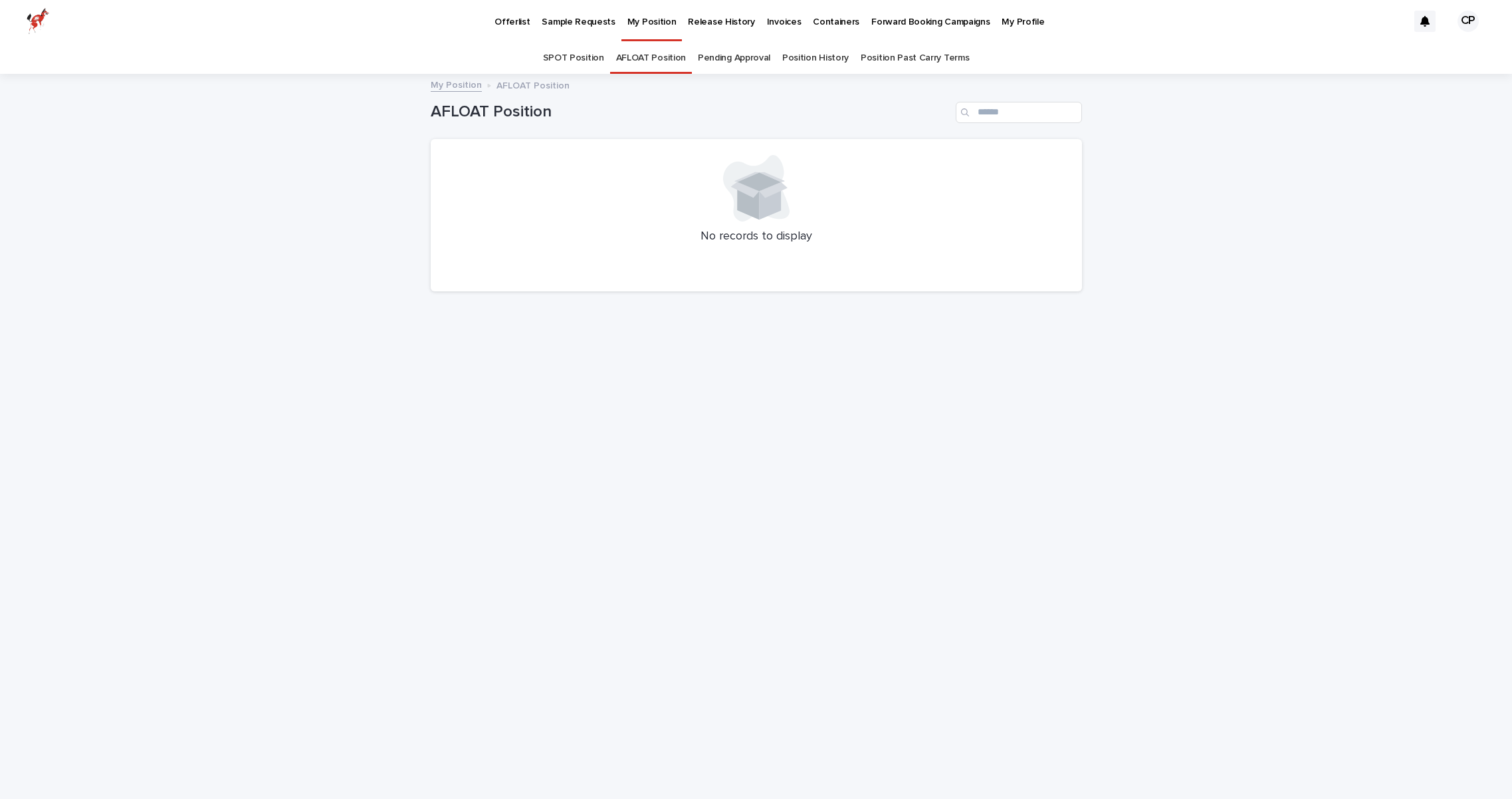
click at [700, 59] on link "Pending Approval" at bounding box center [734, 58] width 72 height 31
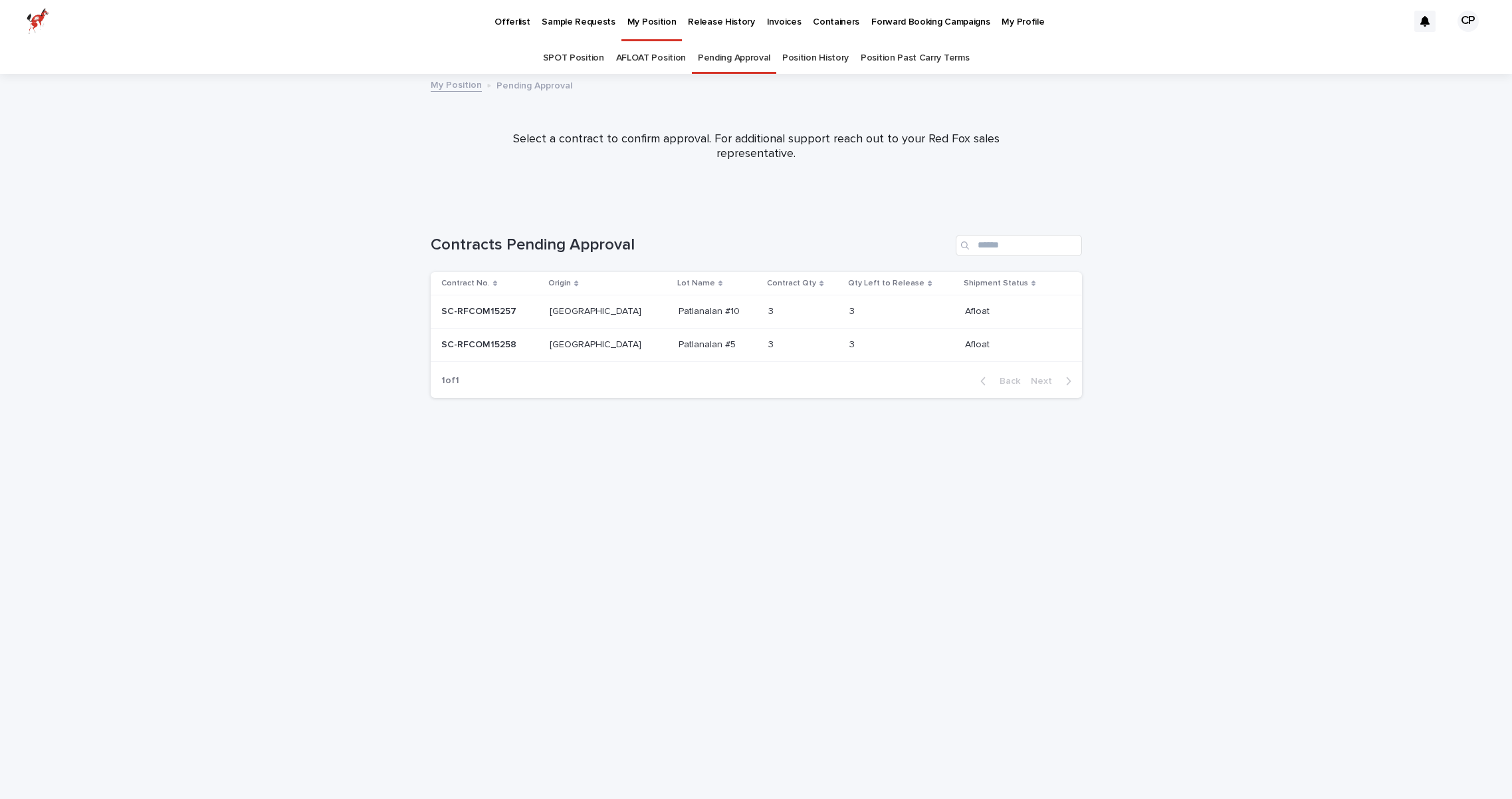
click at [791, 56] on link "Position History" at bounding box center [816, 58] width 67 height 31
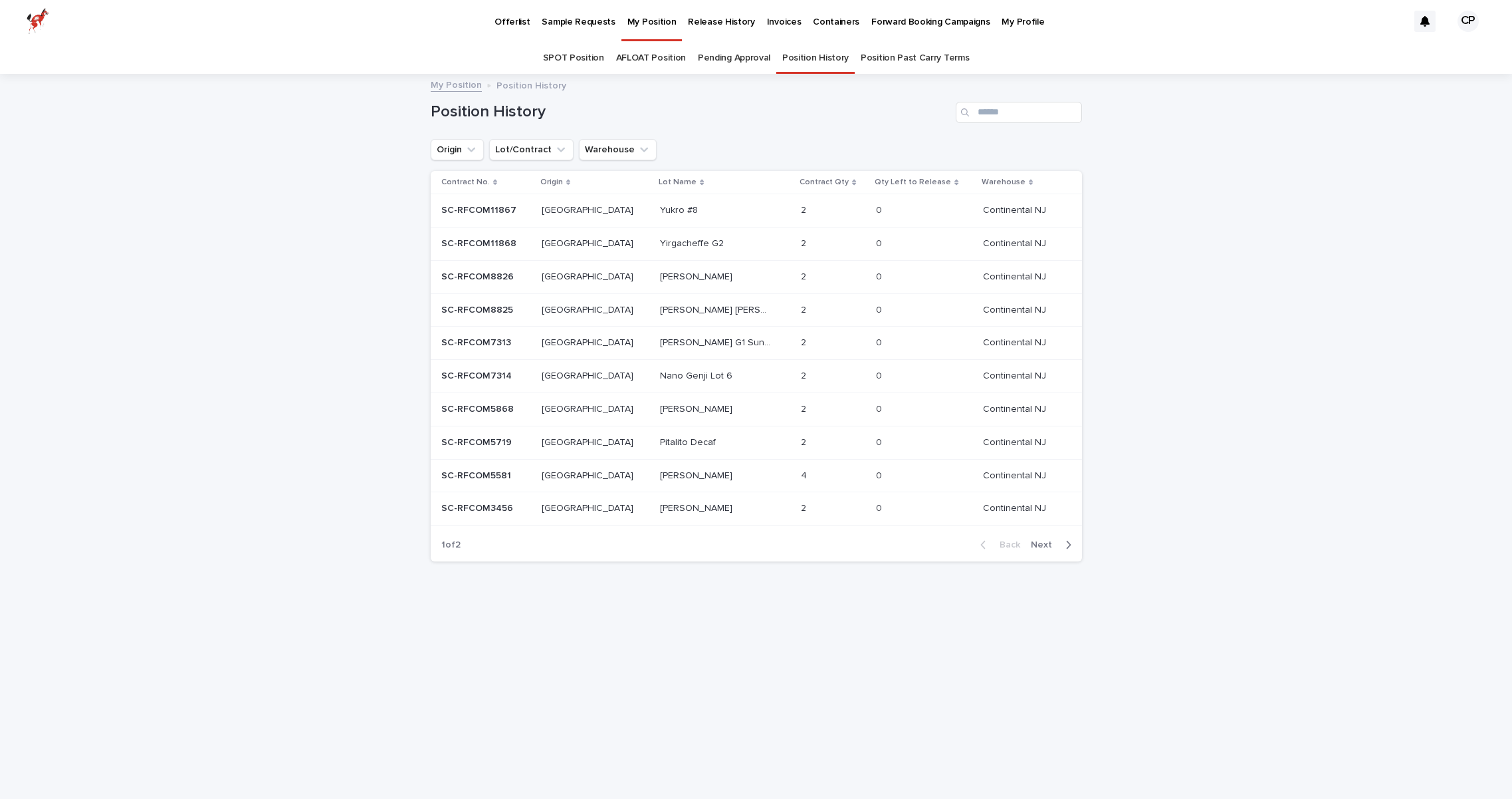
click at [861, 59] on link "Position Past Carry Terms" at bounding box center [914, 58] width 108 height 31
